Goal: Check status: Check status

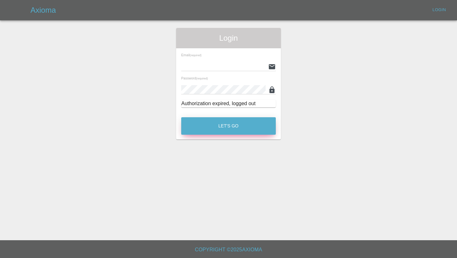
type input "[EMAIL_ADDRESS][DOMAIN_NAME]"
click at [213, 126] on button "Let's Go" at bounding box center [228, 125] width 95 height 17
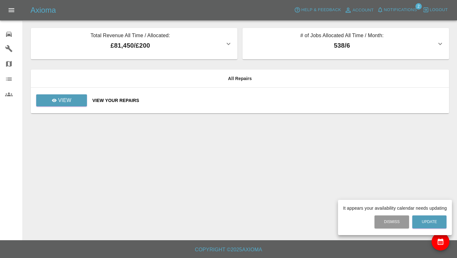
click at [77, 98] on div at bounding box center [228, 129] width 457 height 258
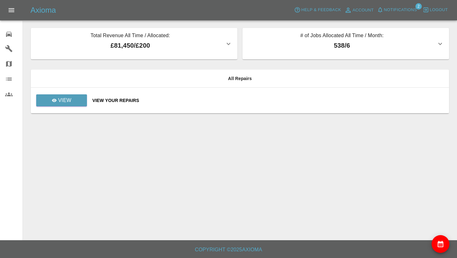
click at [388, 10] on span "Notifications" at bounding box center [400, 9] width 33 height 7
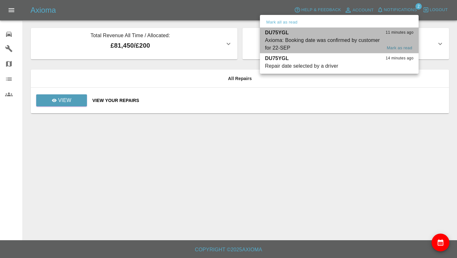
click at [314, 49] on div "Axioma: Booking date was confirmed by customer for 22-SEP" at bounding box center [323, 43] width 117 height 15
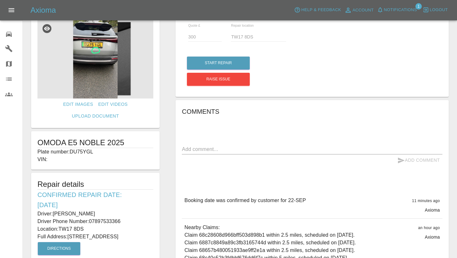
scroll to position [19, 0]
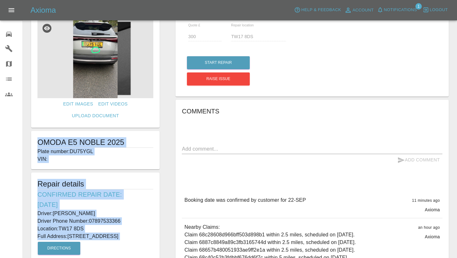
drag, startPoint x: 37, startPoint y: 140, endPoint x: 86, endPoint y: 248, distance: 118.8
click at [86, 248] on form "Edit Images Edit Videos Upload Document OMODA E5 NOBLE 2025 Plate number: DU75Y…" at bounding box center [95, 154] width 135 height 284
copy form "OMODA E5 NOBLE 2025 Plate number: DU75YGL VIN: Repair details Confirmed Repair …"
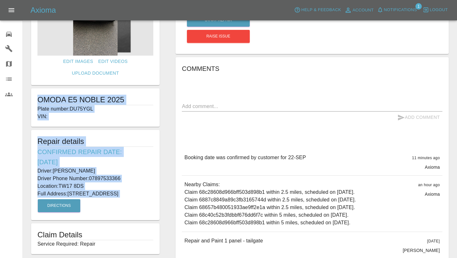
scroll to position [60, 0]
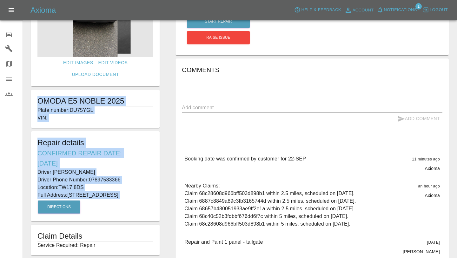
click at [107, 130] on form "Edit Images Edit Videos Upload Document OMODA E5 NOBLE 2025 Plate number: DU75Y…" at bounding box center [95, 113] width 135 height 284
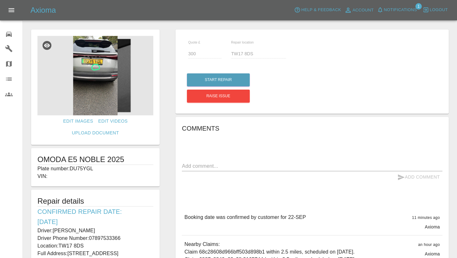
scroll to position [0, 0]
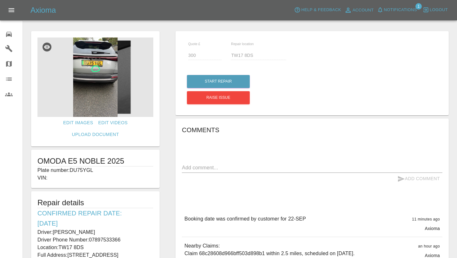
click at [107, 91] on img at bounding box center [95, 76] width 116 height 79
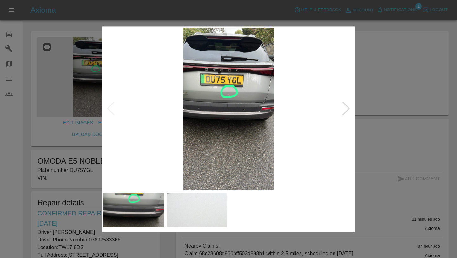
click at [55, 170] on div at bounding box center [228, 129] width 457 height 258
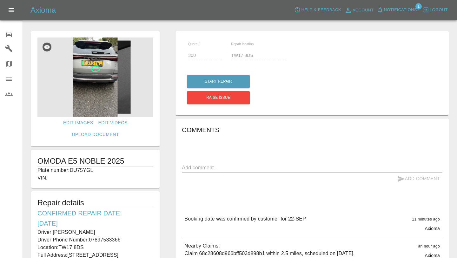
click at [400, 12] on span "Notifications" at bounding box center [400, 9] width 33 height 7
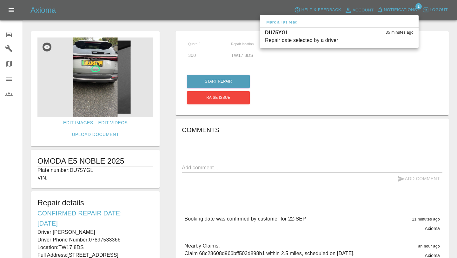
click at [290, 22] on button "Mark all as read" at bounding box center [282, 22] width 34 height 7
click at [10, 36] on div at bounding box center [228, 129] width 457 height 258
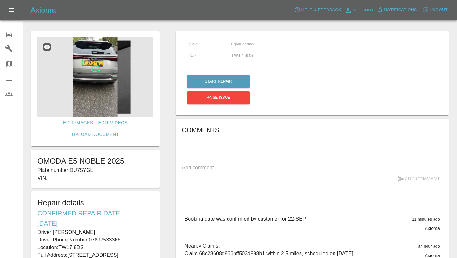
click at [8, 33] on icon at bounding box center [9, 34] width 8 height 8
